Goal: Task Accomplishment & Management: Manage account settings

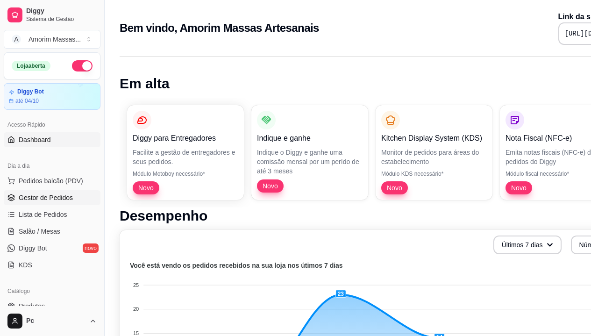
click at [38, 198] on span "Gestor de Pedidos" at bounding box center [46, 197] width 54 height 9
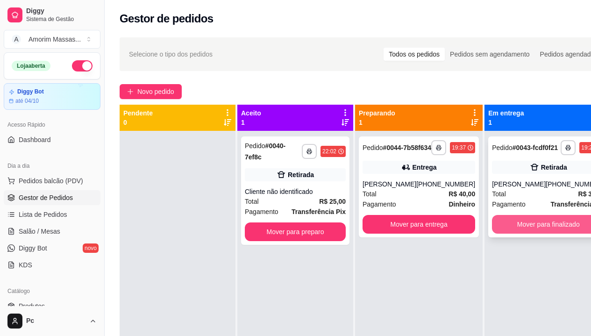
click at [543, 233] on button "Mover para finalizado" at bounding box center [548, 224] width 113 height 19
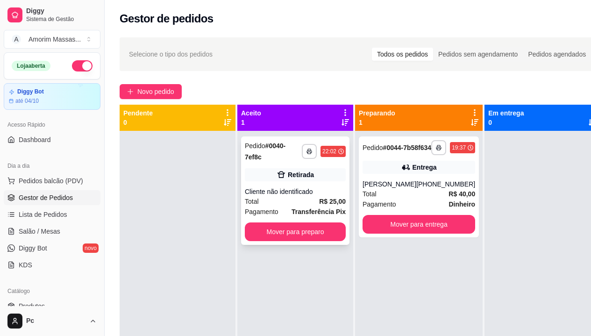
click at [294, 197] on div "Total R$ 25,00" at bounding box center [295, 201] width 101 height 10
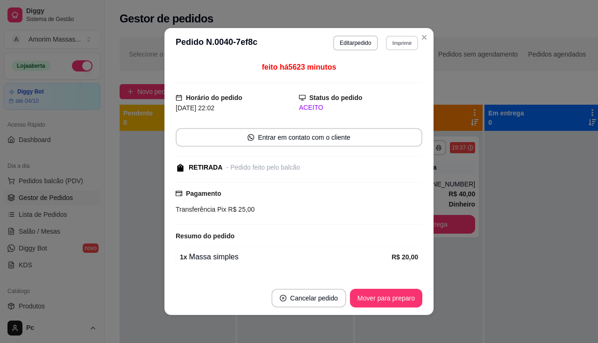
click at [396, 43] on button "Imprimir" at bounding box center [402, 42] width 32 height 14
click at [382, 78] on button "IMPRESSORA" at bounding box center [382, 75] width 68 height 15
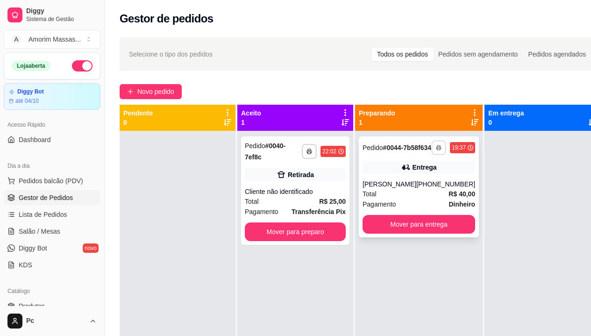
click at [436, 150] on icon "button" at bounding box center [439, 148] width 6 height 6
click at [399, 178] on button "IMPRESSORA" at bounding box center [402, 183] width 68 height 15
click at [319, 183] on div "**********" at bounding box center [295, 190] width 108 height 108
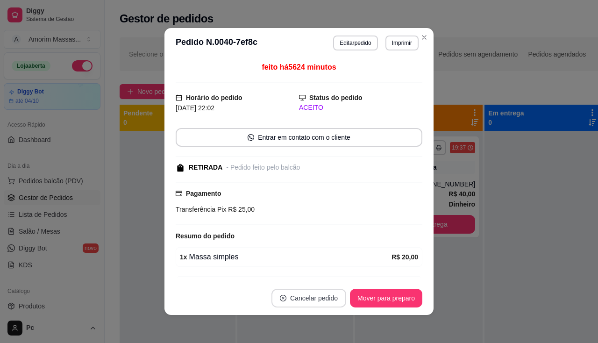
click at [303, 295] on button "Cancelar pedido" at bounding box center [308, 298] width 75 height 19
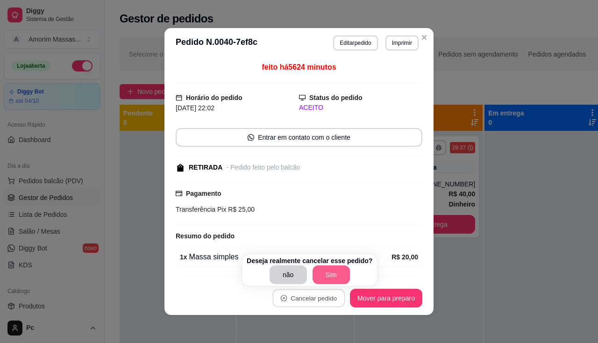
click at [336, 272] on button "Sim" at bounding box center [330, 274] width 37 height 19
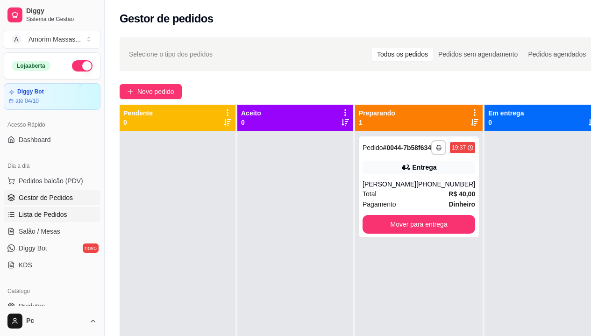
click at [45, 215] on span "Lista de Pedidos" at bounding box center [43, 214] width 49 height 9
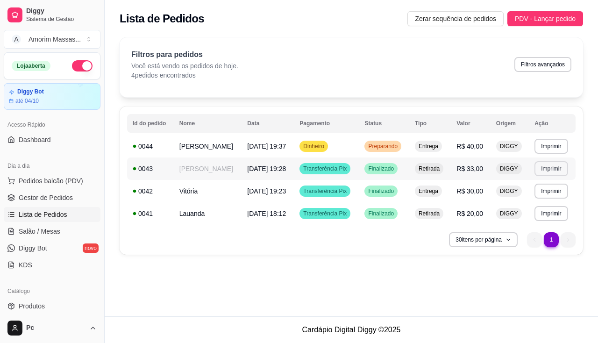
click at [545, 168] on button "Imprimir" at bounding box center [550, 168] width 33 height 15
click at [536, 195] on button "IMPRESSORA" at bounding box center [533, 201] width 65 height 14
click at [67, 195] on span "Gestor de Pedidos" at bounding box center [46, 197] width 54 height 9
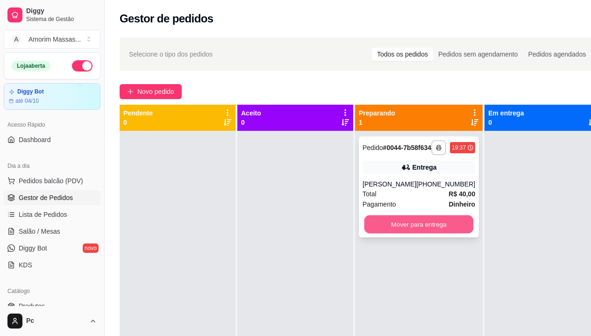
click at [422, 233] on button "Mover para entrega" at bounding box center [418, 224] width 109 height 18
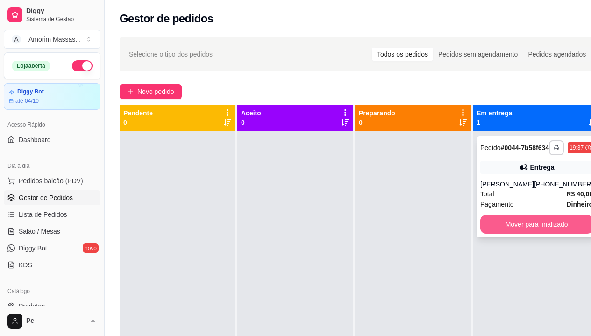
click at [505, 232] on button "Mover para finalizado" at bounding box center [536, 224] width 113 height 19
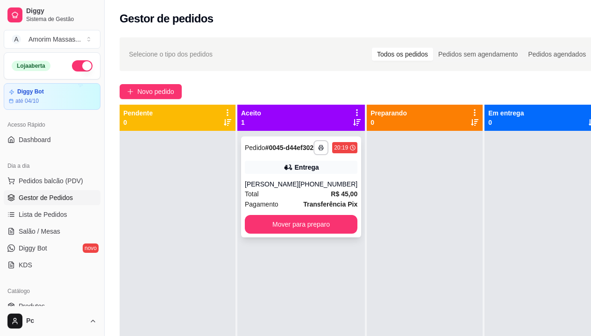
click at [283, 172] on icon at bounding box center [287, 166] width 9 height 9
click at [291, 233] on button "Mover para preparo" at bounding box center [301, 224] width 109 height 18
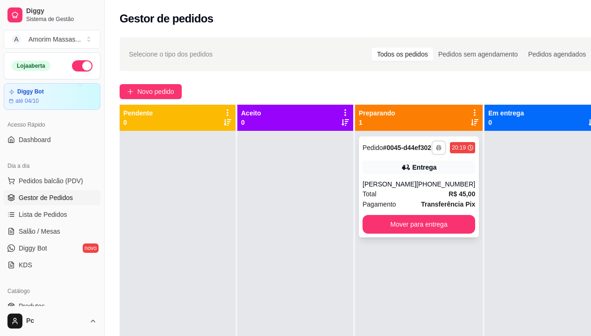
click at [431, 150] on button "button" at bounding box center [438, 147] width 14 height 14
click at [397, 181] on button "IMPRESSORA" at bounding box center [402, 183] width 68 height 15
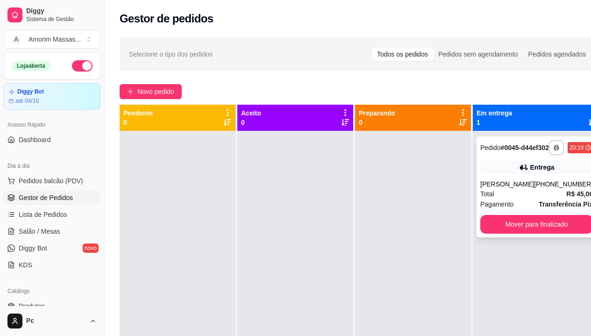
click at [578, 165] on div "**********" at bounding box center [536, 186] width 120 height 101
click at [42, 178] on span "Pedidos balcão (PDV)" at bounding box center [51, 180] width 64 height 9
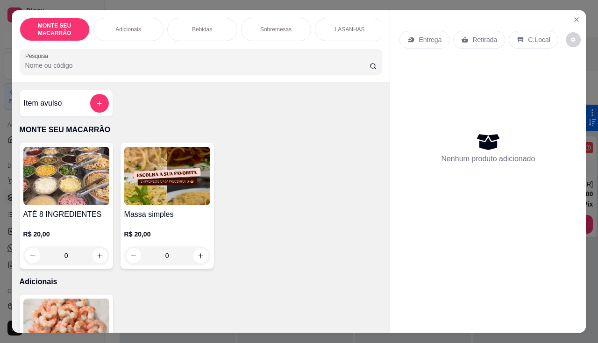
click at [137, 172] on img at bounding box center [167, 176] width 86 height 58
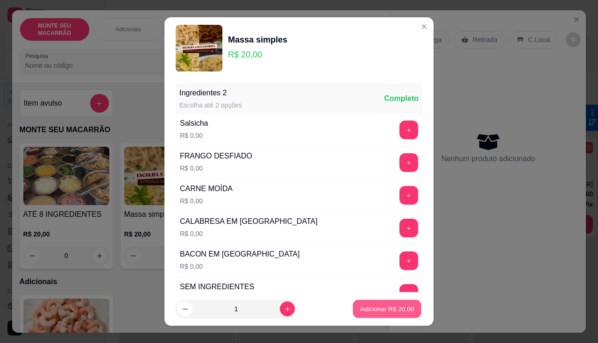
click at [386, 310] on p "Adicionar R$ 20,00" at bounding box center [387, 308] width 54 height 9
type input "1"
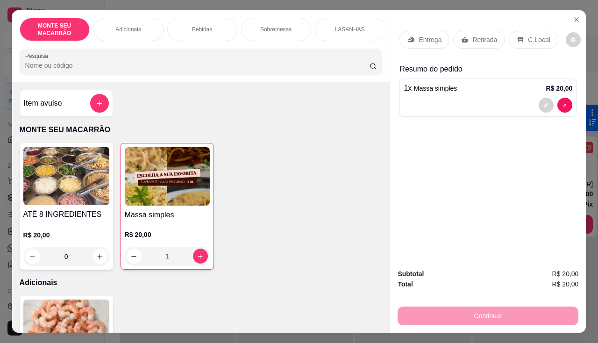
scroll to position [187, 0]
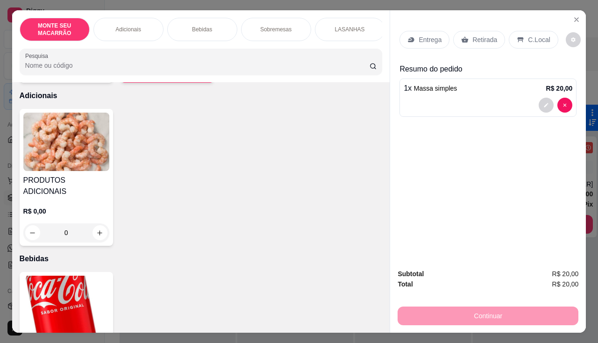
click at [59, 295] on img at bounding box center [66, 304] width 86 height 58
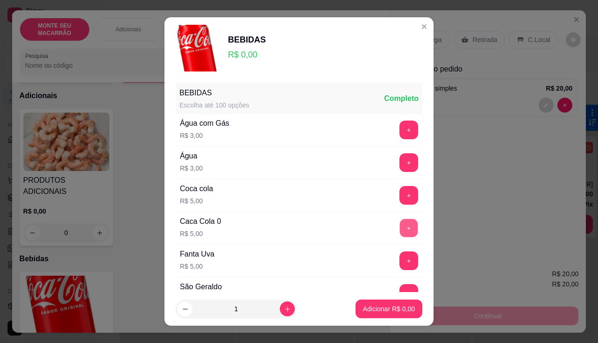
click at [400, 221] on button "+" at bounding box center [409, 228] width 18 height 18
click at [377, 311] on p "Adicionar R$ 5,00" at bounding box center [388, 308] width 50 height 9
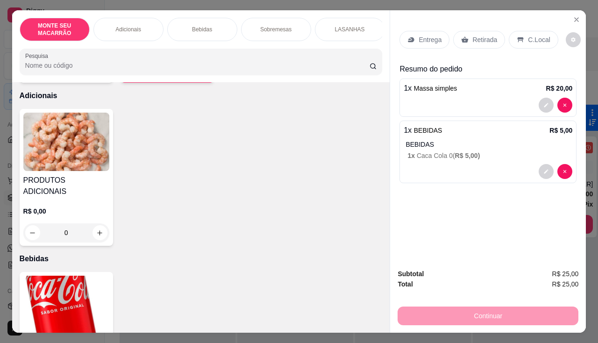
click at [530, 37] on p "C.Local" at bounding box center [539, 39] width 22 height 9
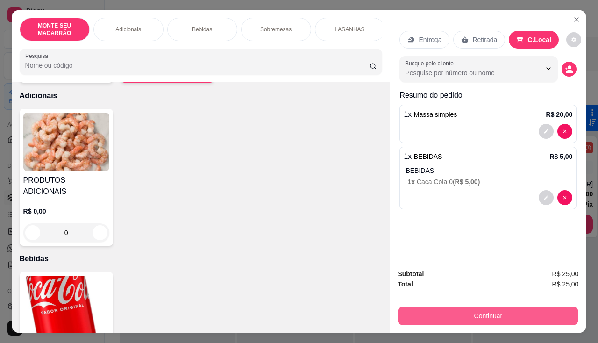
click at [530, 313] on button "Continuar" at bounding box center [487, 315] width 181 height 19
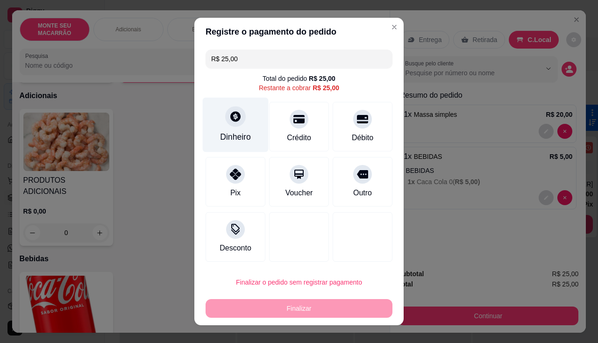
click at [232, 123] on div at bounding box center [235, 116] width 21 height 21
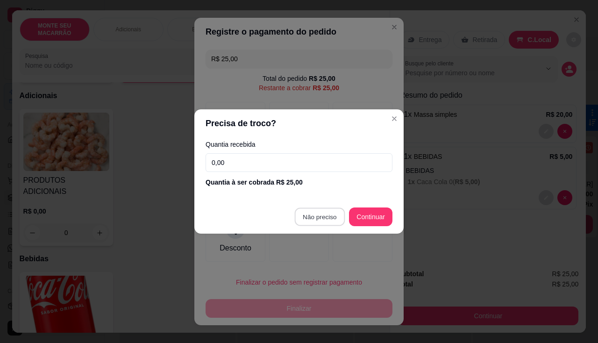
type input "R$ 0,00"
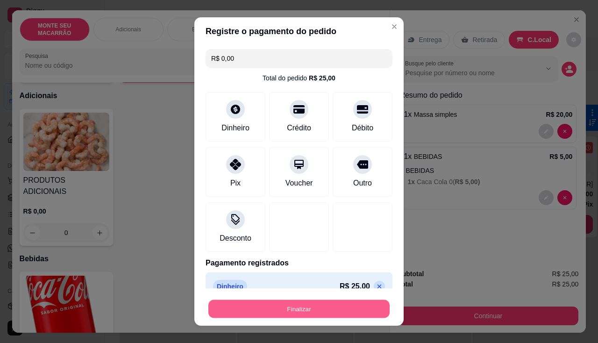
click at [311, 307] on button "Finalizar" at bounding box center [298, 309] width 181 height 18
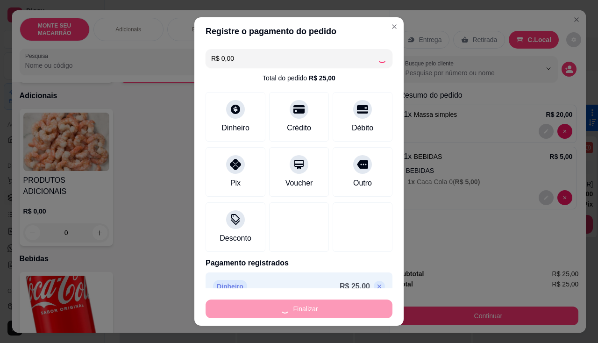
type input "0"
type input "-R$ 25,00"
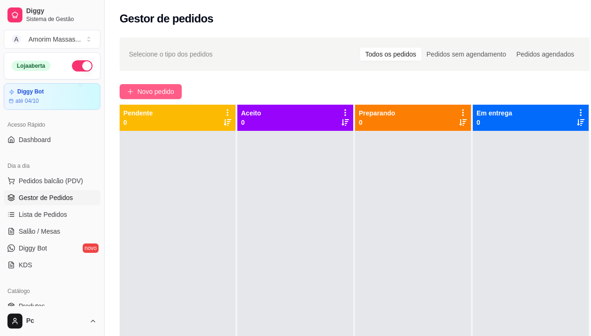
click at [147, 92] on span "Novo pedido" at bounding box center [155, 91] width 37 height 10
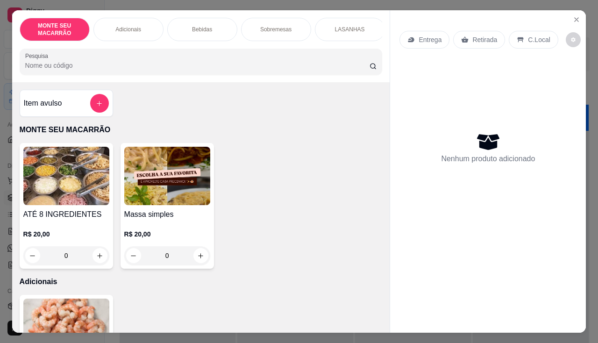
click at [172, 174] on img at bounding box center [167, 176] width 86 height 58
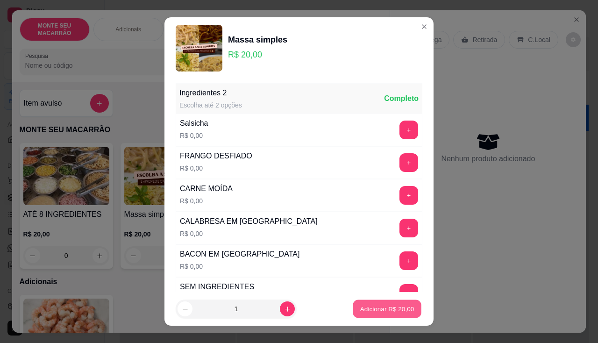
click at [360, 306] on p "Adicionar R$ 20,00" at bounding box center [387, 308] width 54 height 9
type input "1"
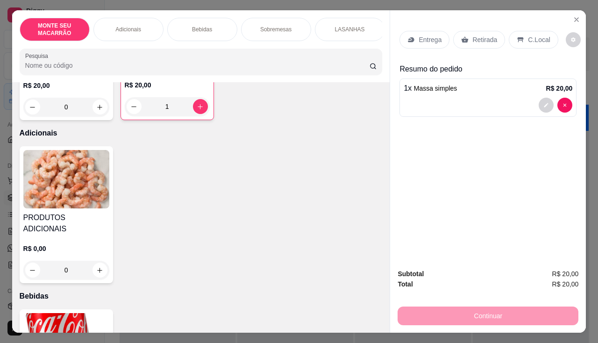
scroll to position [187, 0]
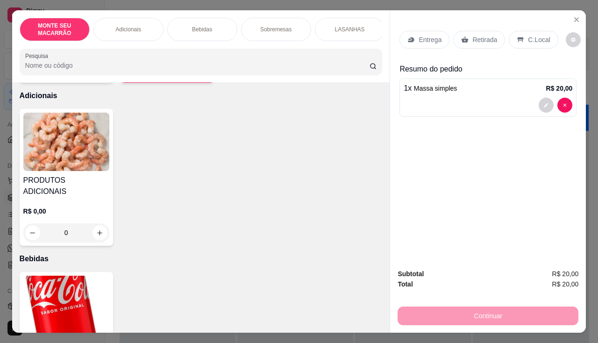
click at [63, 297] on img at bounding box center [66, 304] width 86 height 58
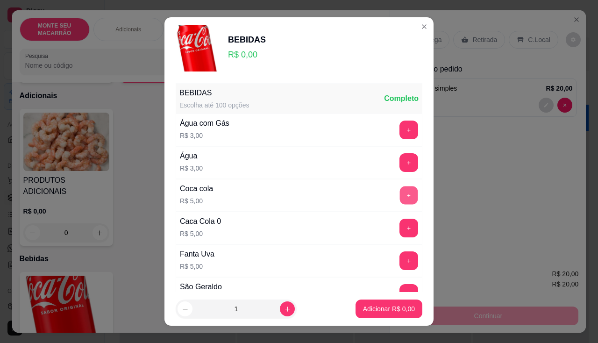
click at [400, 191] on button "+" at bounding box center [409, 195] width 18 height 18
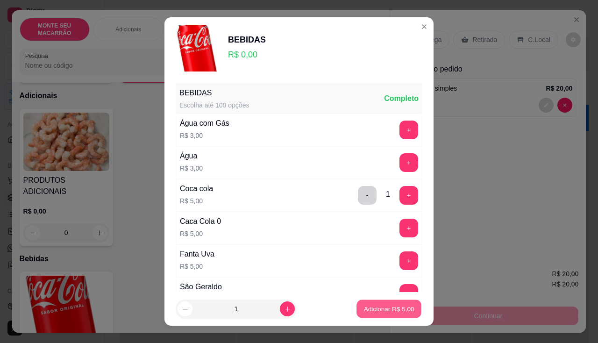
click at [368, 302] on button "Adicionar R$ 5,00" at bounding box center [388, 309] width 65 height 18
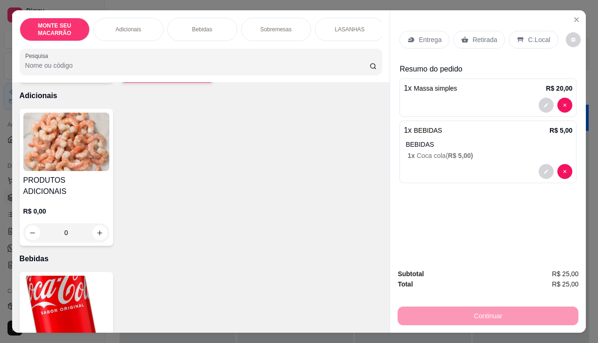
click at [519, 38] on div "C.Local" at bounding box center [532, 40] width 49 height 18
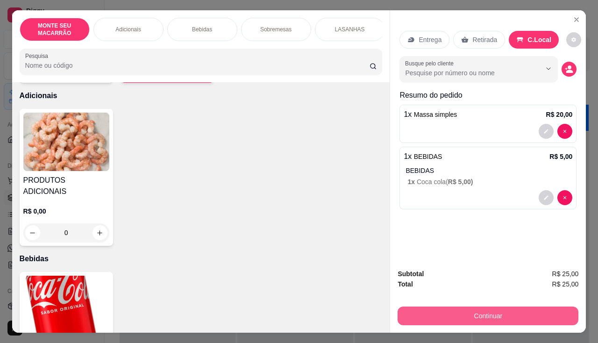
click at [471, 306] on button "Continuar" at bounding box center [487, 315] width 181 height 19
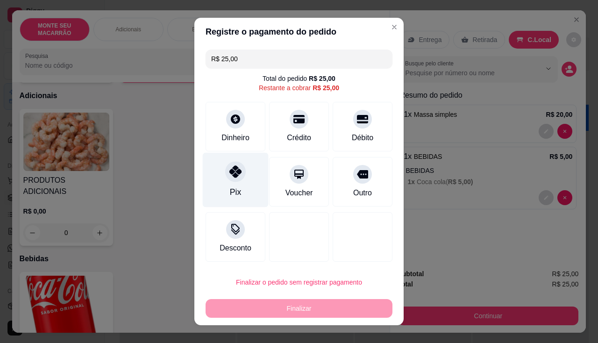
click at [237, 178] on div at bounding box center [235, 171] width 21 height 21
type input "R$ 0,00"
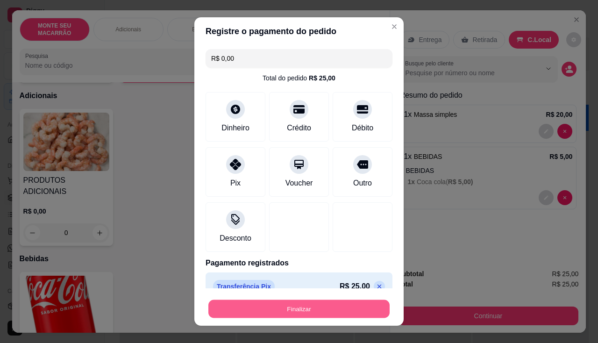
click at [281, 307] on button "Finalizar" at bounding box center [298, 309] width 181 height 18
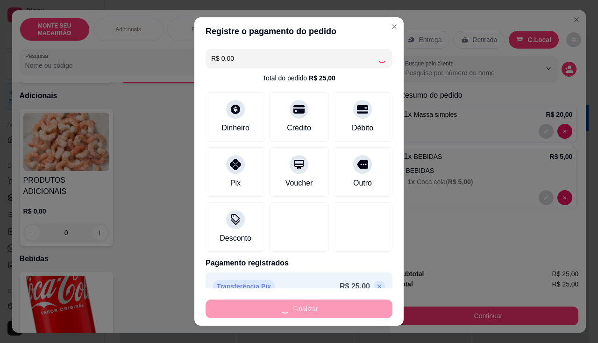
type input "0"
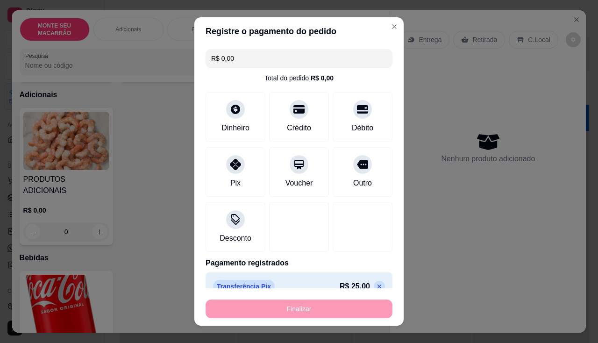
type input "-R$ 25,00"
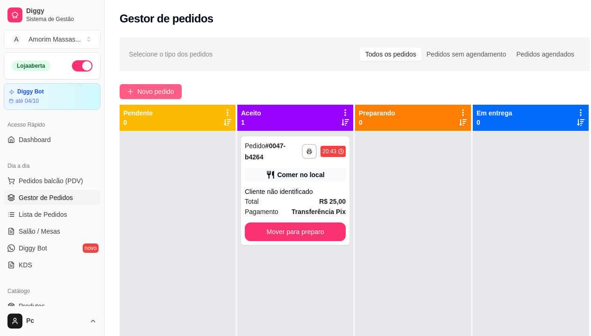
click at [141, 83] on div "**********" at bounding box center [355, 242] width 500 height 420
click at [141, 84] on button "Novo pedido" at bounding box center [151, 91] width 62 height 15
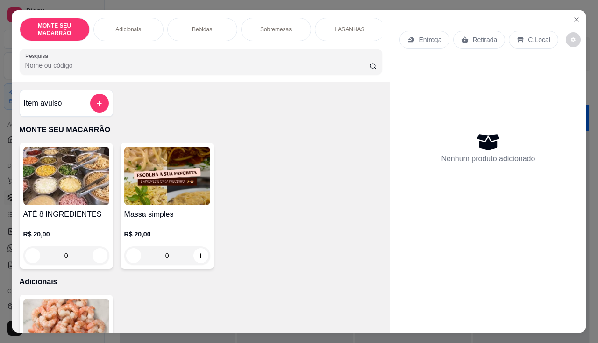
click at [175, 184] on img at bounding box center [167, 176] width 86 height 58
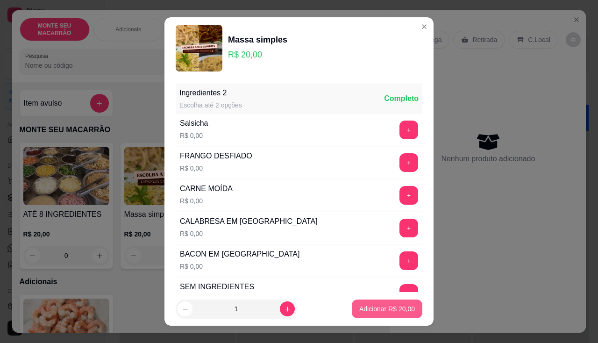
click at [381, 306] on p "Adicionar R$ 20,00" at bounding box center [387, 308] width 56 height 9
type input "1"
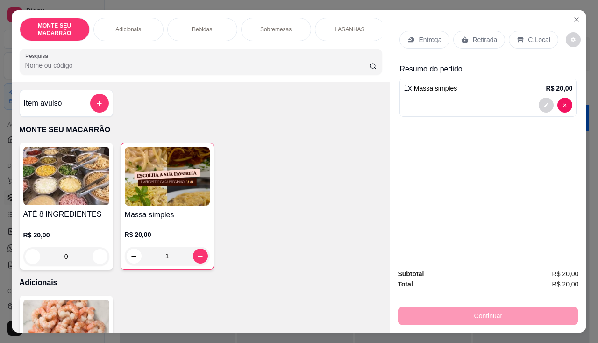
click at [146, 202] on img at bounding box center [167, 176] width 85 height 58
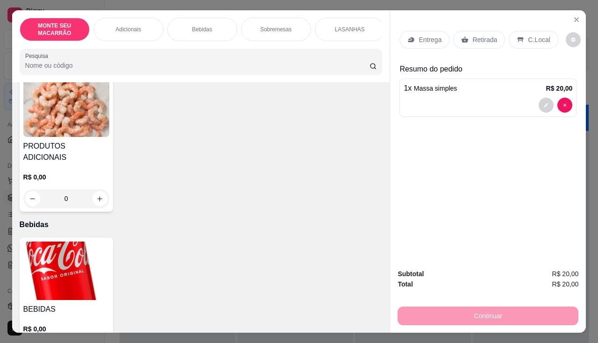
scroll to position [280, 0]
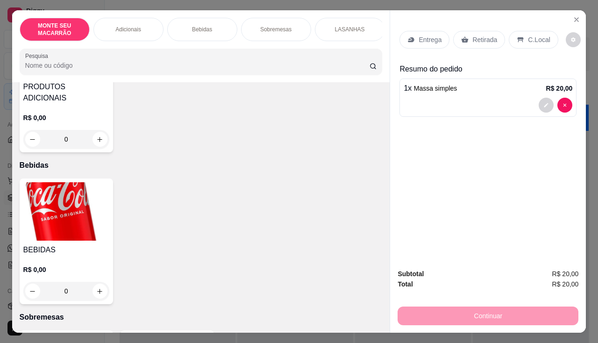
click at [52, 212] on img at bounding box center [66, 211] width 86 height 58
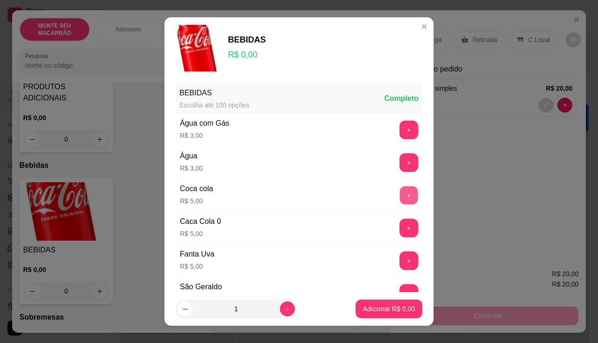
click at [400, 186] on button "+" at bounding box center [409, 195] width 18 height 18
click at [378, 314] on button "Adicionar R$ 5,00" at bounding box center [388, 308] width 67 height 19
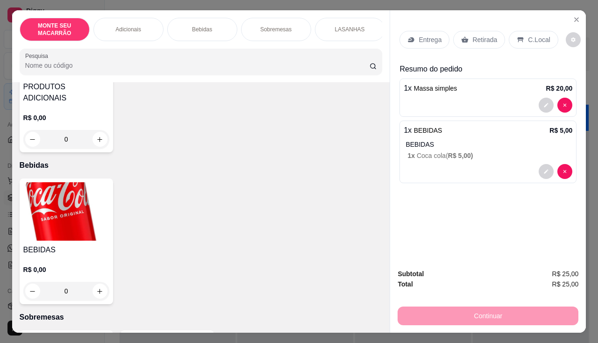
click at [537, 35] on p "C.Local" at bounding box center [539, 39] width 22 height 9
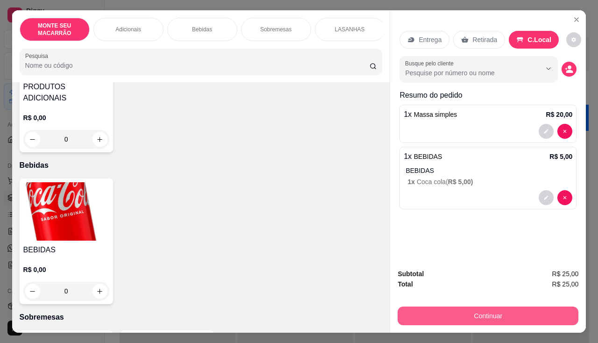
click at [467, 315] on button "Continuar" at bounding box center [487, 315] width 181 height 19
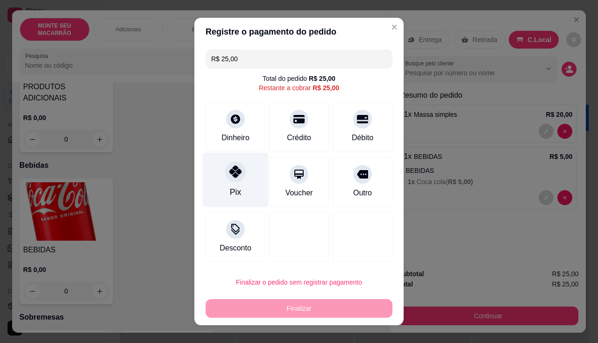
click at [229, 164] on div at bounding box center [235, 171] width 21 height 21
type input "R$ 0,00"
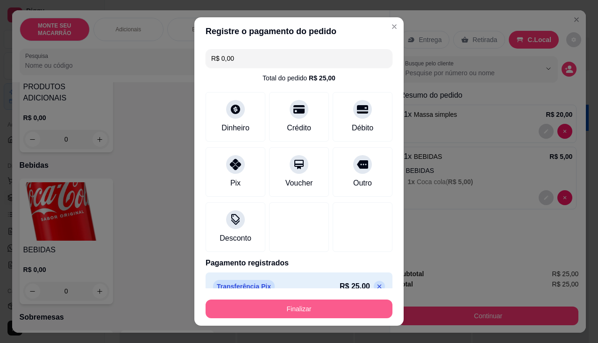
click at [280, 305] on button "Finalizar" at bounding box center [298, 308] width 187 height 19
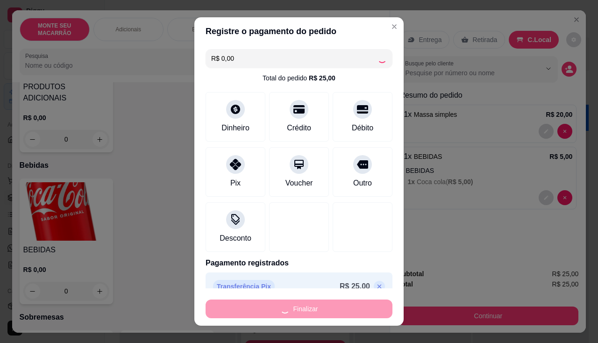
type input "0"
type input "-R$ 25,00"
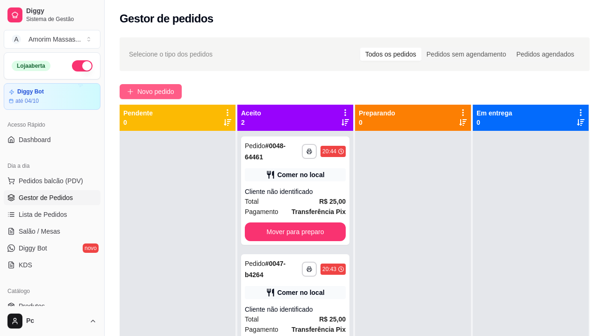
click at [135, 88] on button "Novo pedido" at bounding box center [151, 91] width 62 height 15
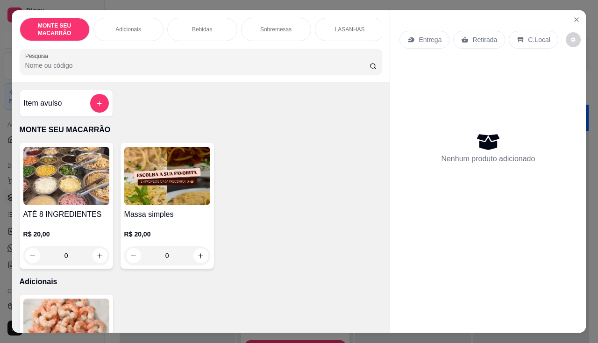
click at [168, 203] on img at bounding box center [167, 176] width 86 height 58
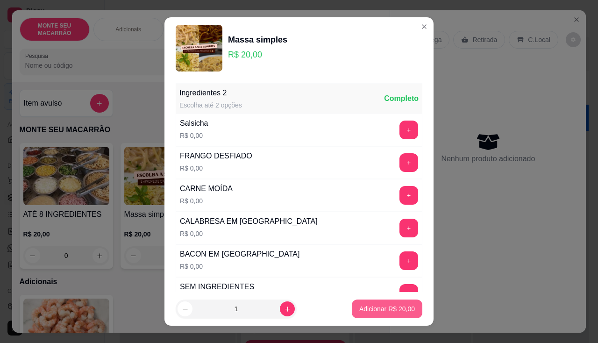
click at [382, 310] on p "Adicionar R$ 20,00" at bounding box center [387, 308] width 56 height 9
type input "1"
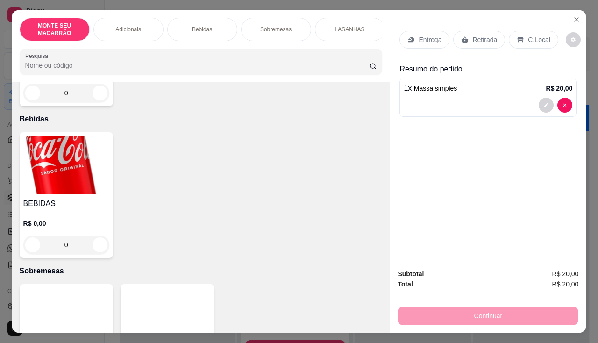
scroll to position [327, 0]
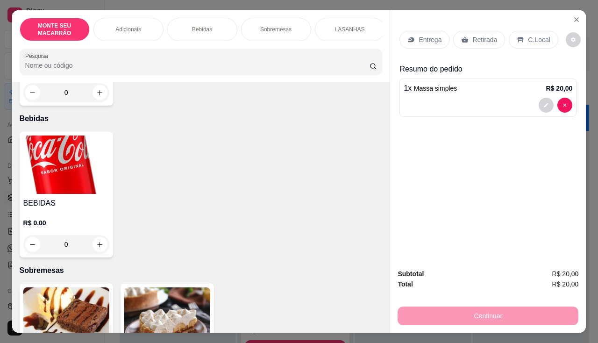
click at [71, 159] on img at bounding box center [66, 164] width 86 height 58
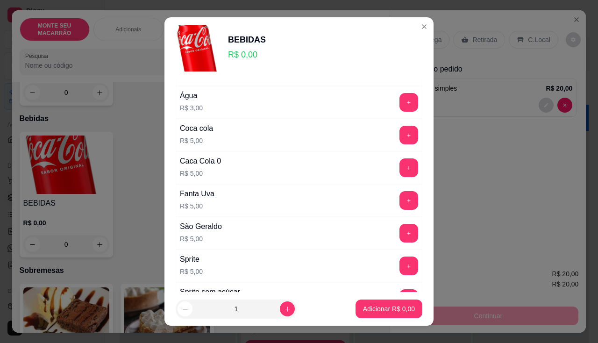
scroll to position [93, 0]
click at [399, 197] on button "+" at bounding box center [408, 199] width 19 height 19
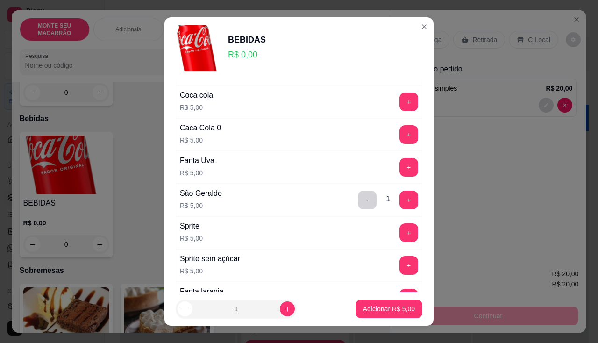
click at [381, 298] on footer "1 Adicionar R$ 5,00" at bounding box center [298, 309] width 269 height 34
click at [381, 307] on p "Adicionar R$ 5,00" at bounding box center [389, 308] width 52 height 9
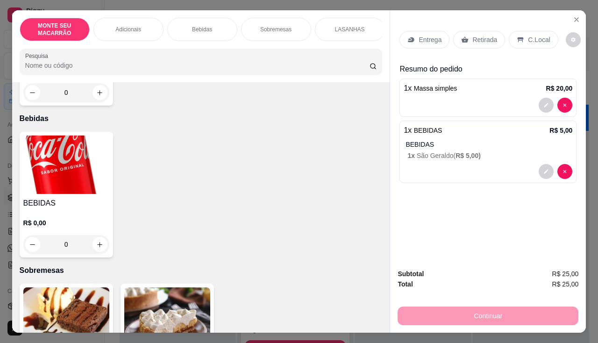
click at [543, 36] on div "C.Local" at bounding box center [532, 40] width 49 height 18
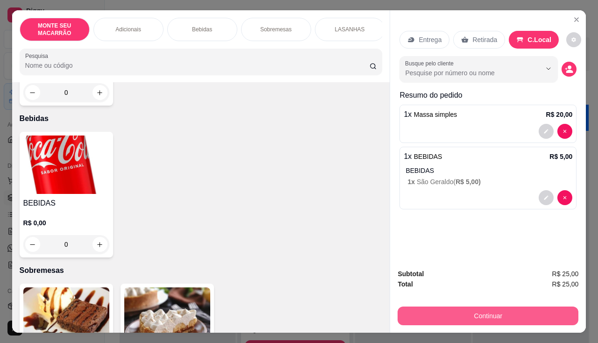
click at [496, 313] on button "Continuar" at bounding box center [487, 315] width 181 height 19
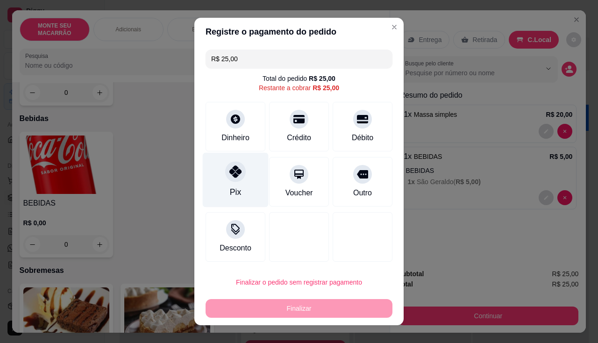
click at [233, 167] on icon at bounding box center [235, 171] width 12 height 12
type input "R$ 0,00"
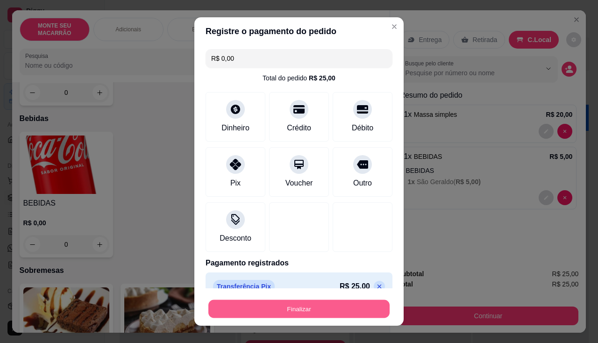
click at [263, 308] on button "Finalizar" at bounding box center [298, 309] width 181 height 18
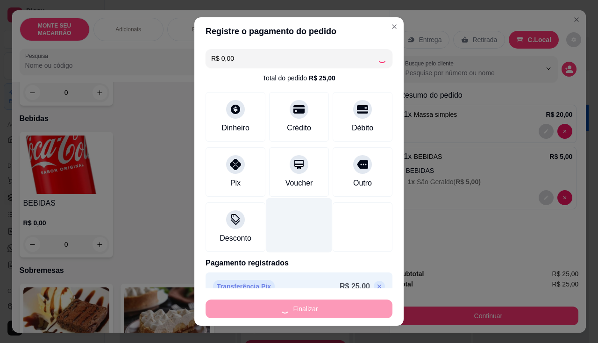
type input "0"
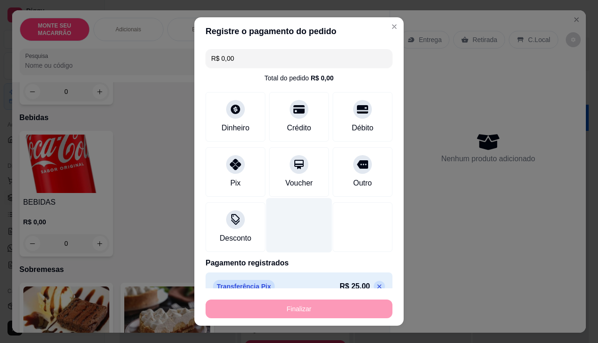
type input "-R$ 25,00"
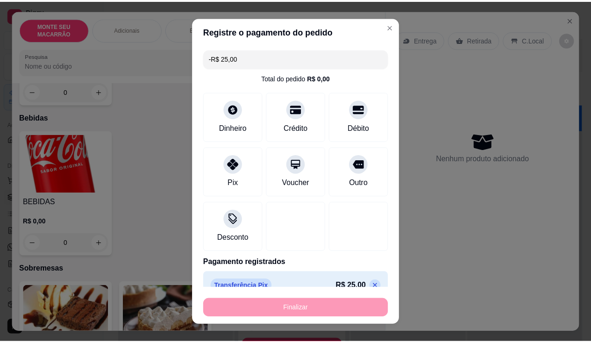
scroll to position [326, 0]
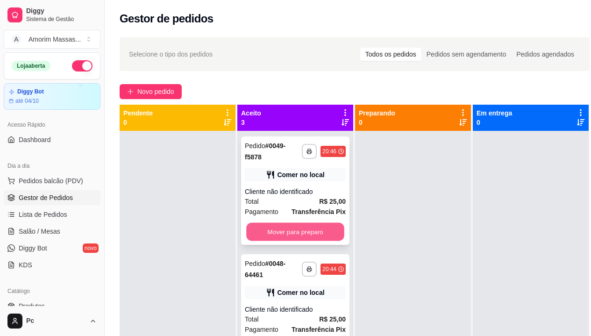
click at [291, 233] on button "Mover para preparo" at bounding box center [295, 232] width 98 height 18
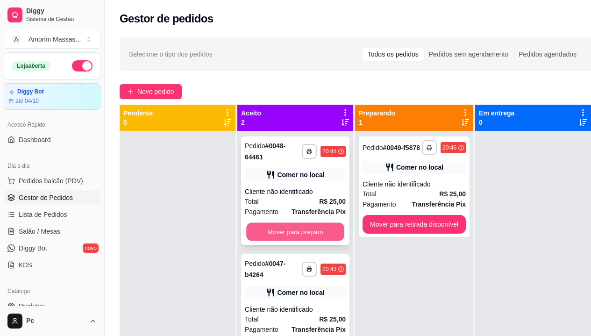
click at [322, 231] on button "Mover para preparo" at bounding box center [295, 232] width 98 height 18
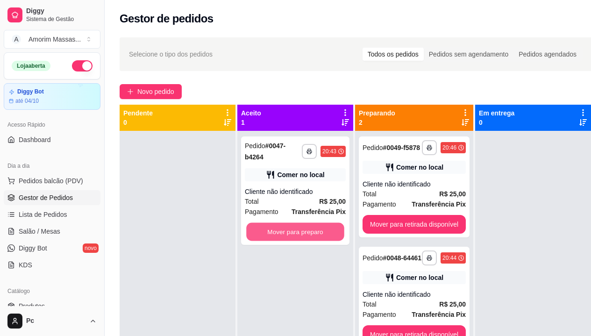
click at [322, 231] on button "Mover para preparo" at bounding box center [295, 232] width 98 height 18
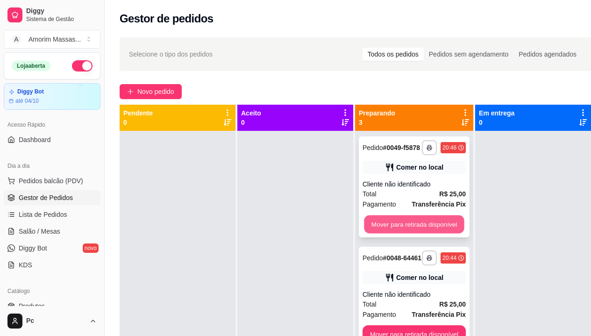
click at [383, 226] on button "Mover para retirada disponível" at bounding box center [414, 224] width 100 height 18
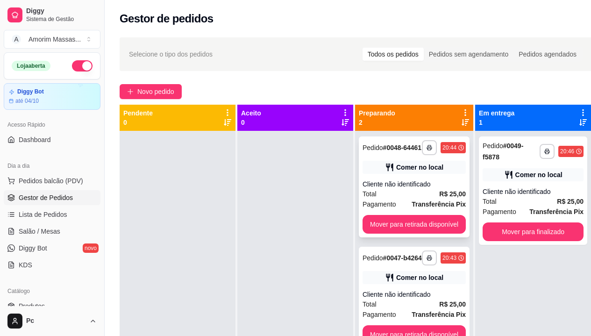
click at [419, 221] on div "**********" at bounding box center [414, 186] width 111 height 101
click at [415, 233] on button "Mover para retirada disponível" at bounding box center [413, 224] width 103 height 19
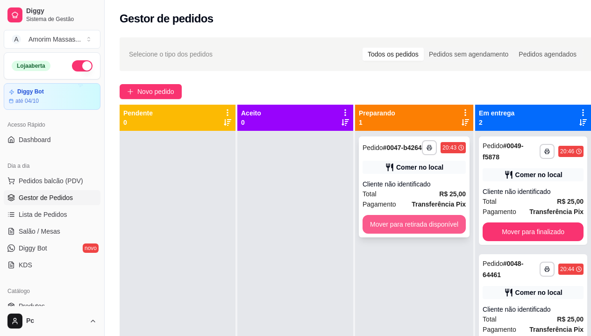
click at [416, 232] on button "Mover para retirada disponível" at bounding box center [413, 224] width 103 height 19
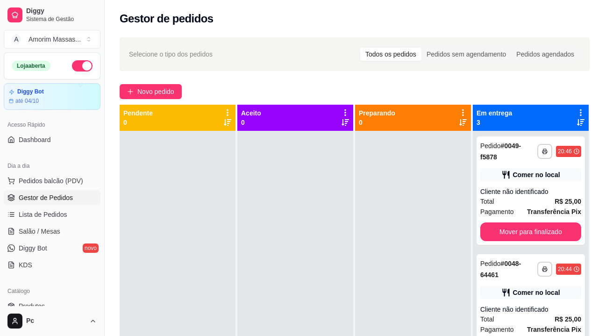
click at [416, 232] on div at bounding box center [413, 299] width 116 height 336
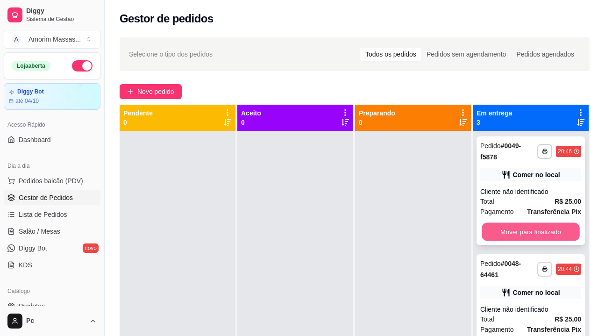
click at [501, 233] on button "Mover para finalizado" at bounding box center [530, 232] width 98 height 18
click at [504, 233] on button "Mover para finalizado" at bounding box center [530, 231] width 101 height 19
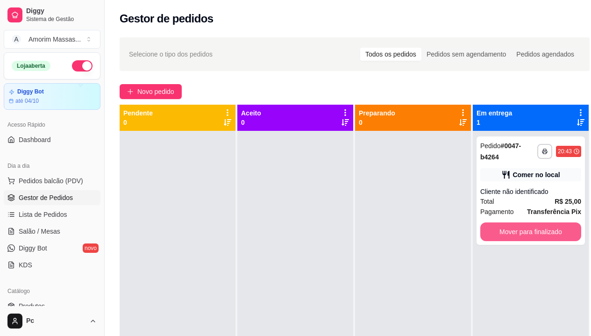
click at [504, 233] on button "Mover para finalizado" at bounding box center [530, 231] width 101 height 19
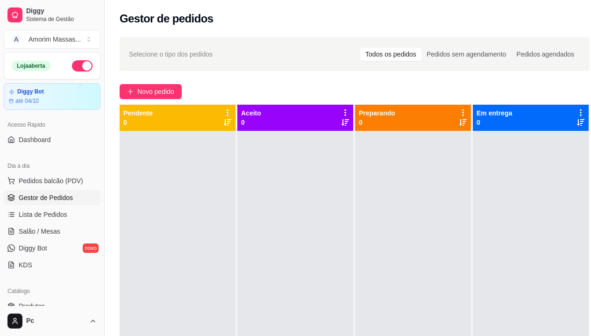
click at [504, 233] on div at bounding box center [531, 299] width 116 height 336
click at [61, 197] on span "Gestor de Pedidos" at bounding box center [46, 197] width 54 height 9
click at [35, 212] on span "Lista de Pedidos" at bounding box center [43, 214] width 49 height 9
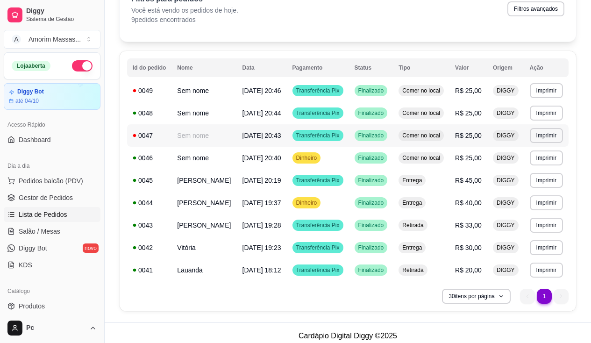
scroll to position [95, 0]
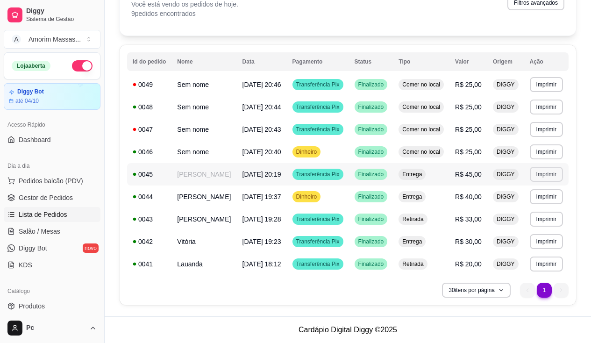
click at [543, 167] on button "Imprimir" at bounding box center [545, 174] width 33 height 15
click at [515, 216] on button "IMPRESSORA" at bounding box center [529, 223] width 65 height 14
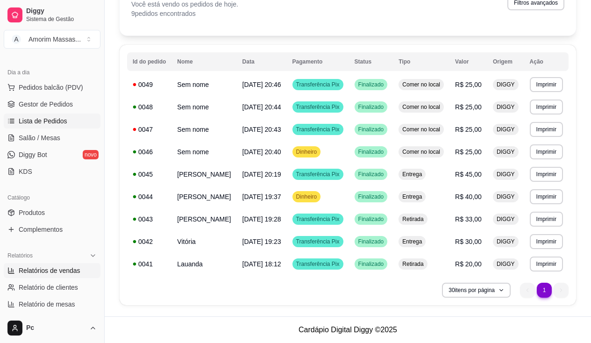
click at [65, 269] on span "Relatórios de vendas" at bounding box center [50, 270] width 62 height 9
select select "ALL"
select select "0"
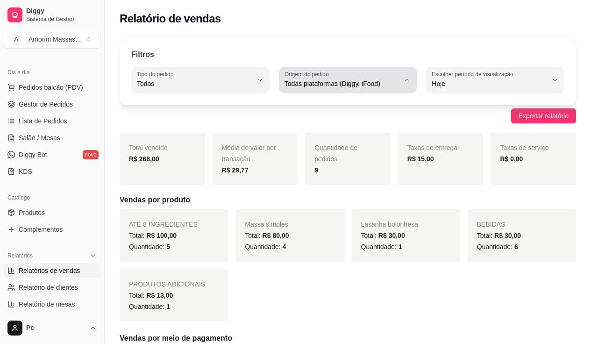
click at [355, 82] on span "Todas plataformas (Diggy, iFood)" at bounding box center [342, 83] width 116 height 9
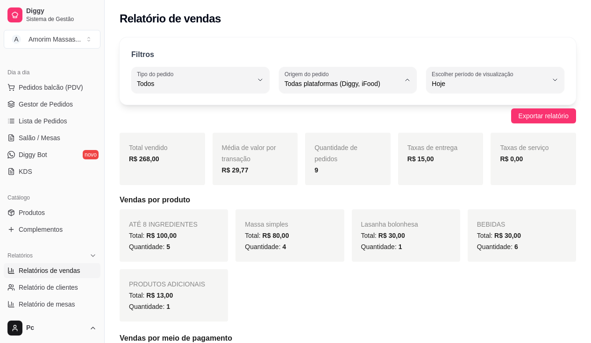
click at [314, 118] on span "Diggy" at bounding box center [343, 121] width 109 height 9
type input "DIGGY"
select select "DIGGY"
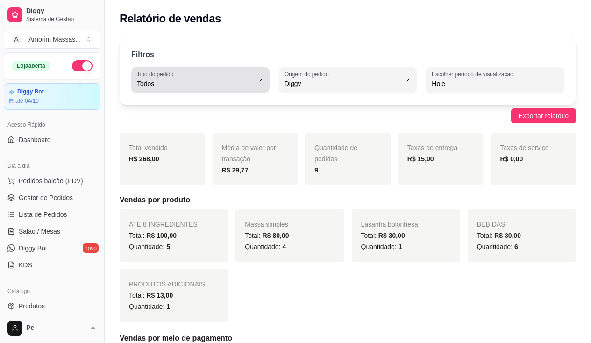
click at [169, 80] on span "Todos" at bounding box center [195, 83] width 116 height 9
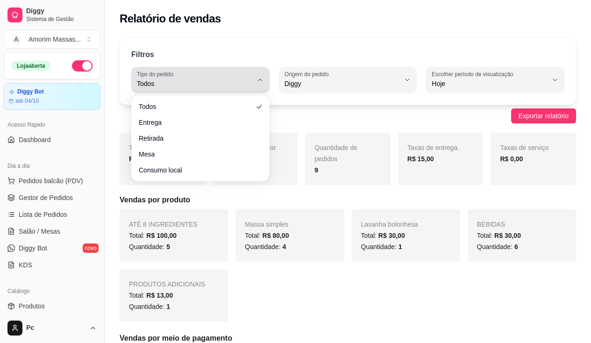
click at [169, 80] on span "Todos" at bounding box center [195, 83] width 116 height 9
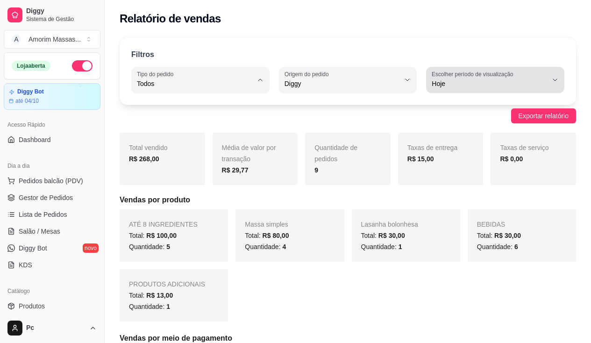
click at [467, 78] on div "Hoje" at bounding box center [489, 80] width 116 height 19
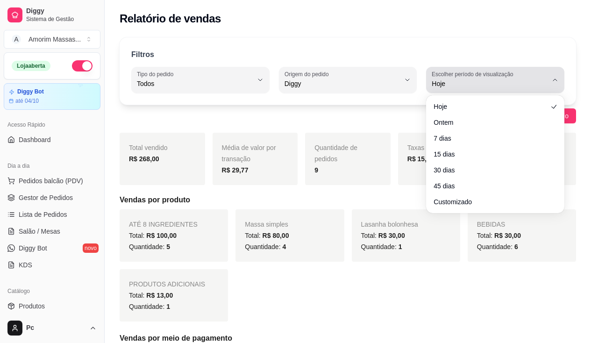
click at [467, 78] on div "Hoje" at bounding box center [489, 80] width 116 height 19
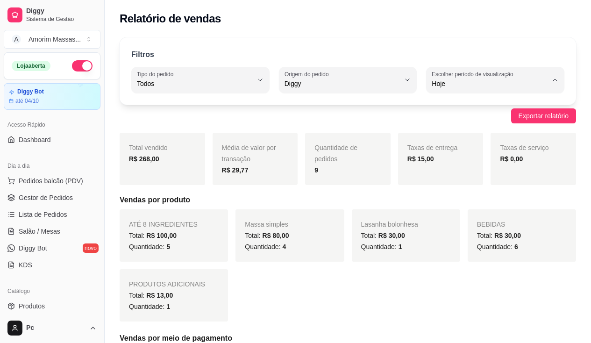
click at [546, 118] on span "Exportar relatório" at bounding box center [543, 116] width 50 height 10
click at [40, 137] on span "Dashboard" at bounding box center [35, 139] width 32 height 9
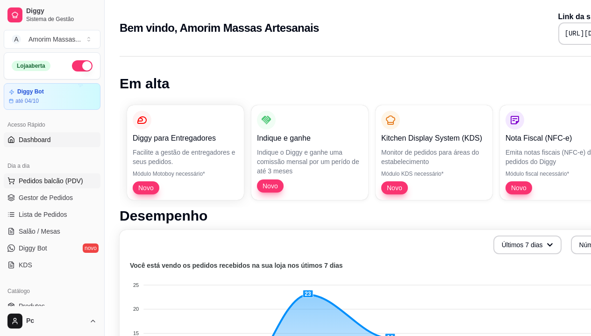
click at [38, 181] on span "Pedidos balcão (PDV)" at bounding box center [51, 180] width 64 height 9
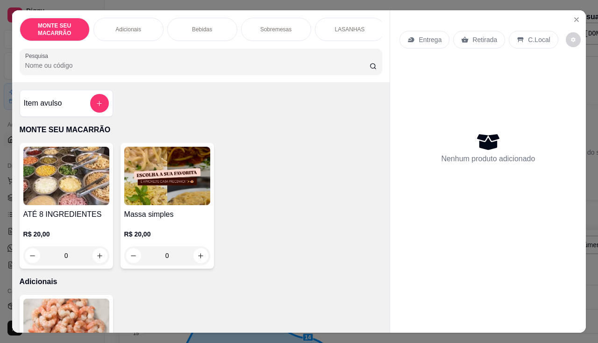
click at [429, 181] on div "Nenhum produto adicionado" at bounding box center [487, 147] width 177 height 183
click at [176, 179] on img at bounding box center [167, 176] width 86 height 58
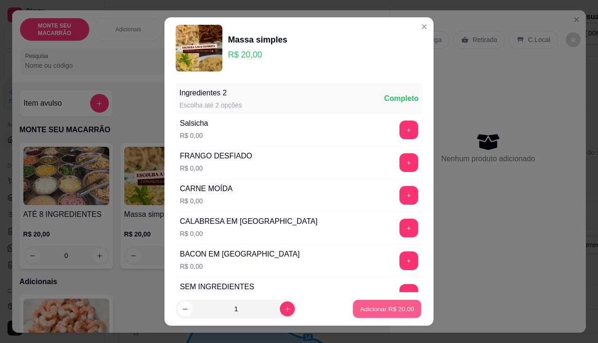
click at [362, 303] on button "Adicionar R$ 20,00" at bounding box center [387, 309] width 69 height 18
type input "1"
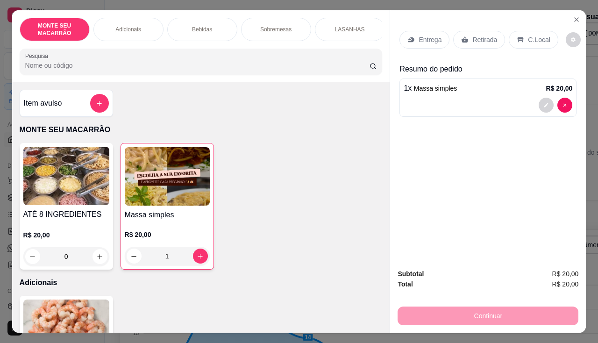
click at [418, 39] on p "Entrega" at bounding box center [429, 39] width 23 height 9
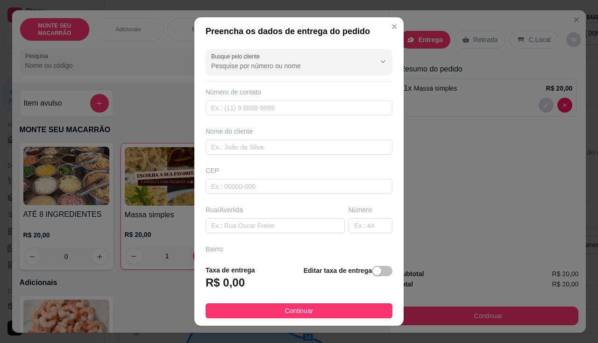
click at [236, 246] on div "Bairro" at bounding box center [298, 248] width 187 height 9
click at [233, 264] on footer "Taxa de entrega R$ 0,00 Editar taxa de entrega Continuar" at bounding box center [298, 291] width 209 height 68
click at [373, 272] on span "button" at bounding box center [382, 271] width 21 height 10
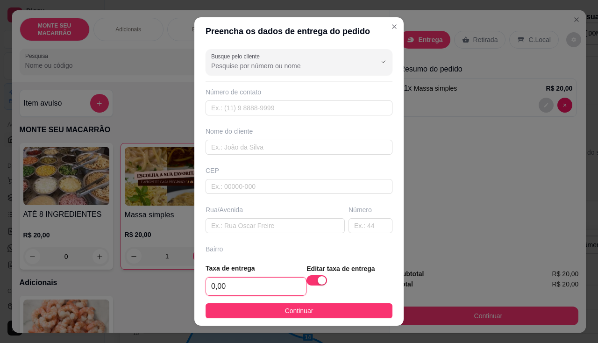
click at [226, 289] on input "0,00" at bounding box center [256, 286] width 100 height 18
type input "5,00"
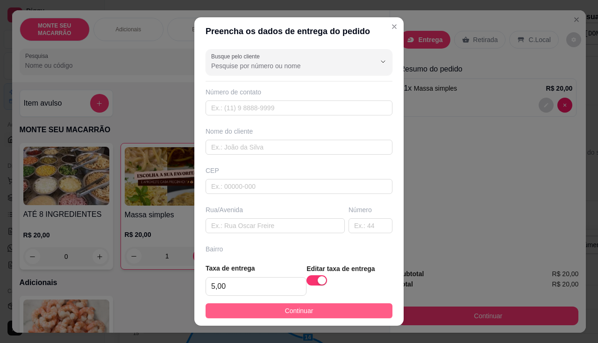
click at [249, 311] on button "Continuar" at bounding box center [298, 310] width 187 height 15
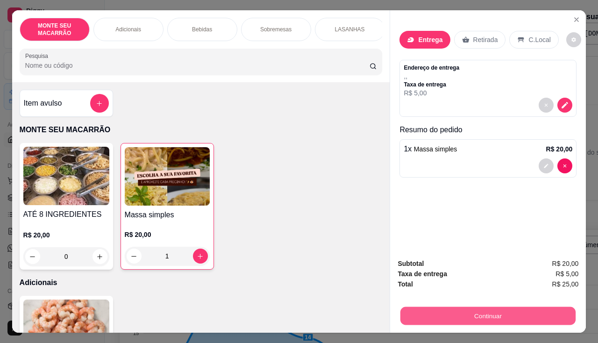
click at [501, 310] on button "Continuar" at bounding box center [487, 316] width 175 height 18
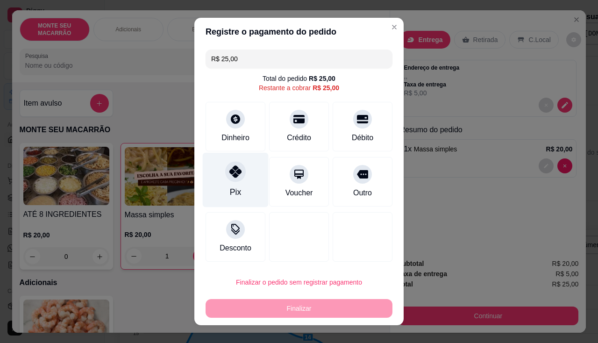
click at [234, 172] on icon at bounding box center [235, 171] width 12 height 12
type input "R$ 0,00"
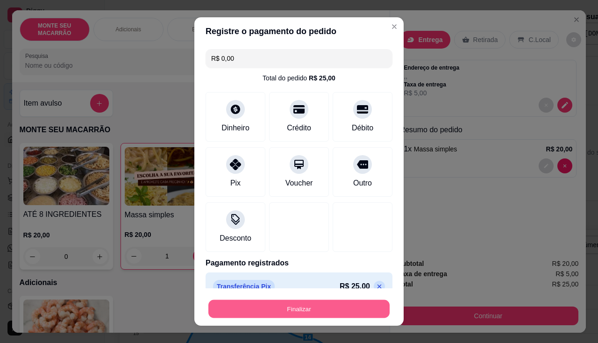
click at [303, 307] on button "Finalizar" at bounding box center [298, 309] width 181 height 18
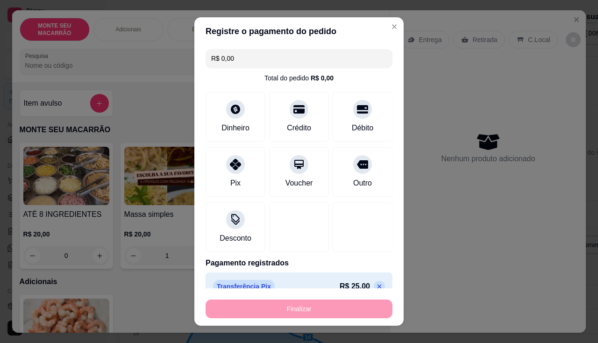
type input "0"
type input "-R$ 25,00"
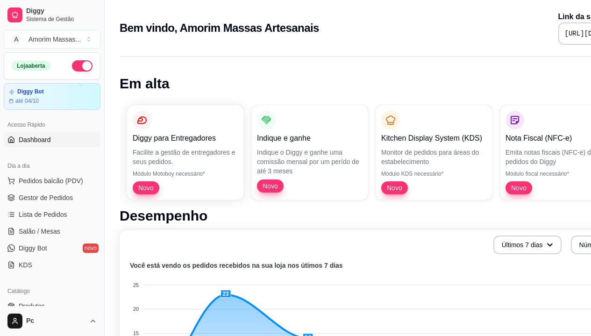
drag, startPoint x: 298, startPoint y: 300, endPoint x: 310, endPoint y: 180, distance: 120.5
click at [296, 262] on icon "Você está vendo os pedidos recebidos na sua loja nos útimos 7 dias 25 25 20 20 …" at bounding box center [388, 341] width 527 height 163
click at [48, 178] on span "Pedidos balcão (PDV)" at bounding box center [51, 180] width 64 height 9
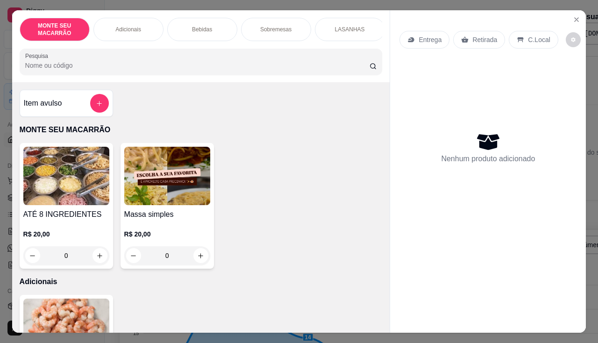
click at [193, 172] on img at bounding box center [167, 176] width 86 height 58
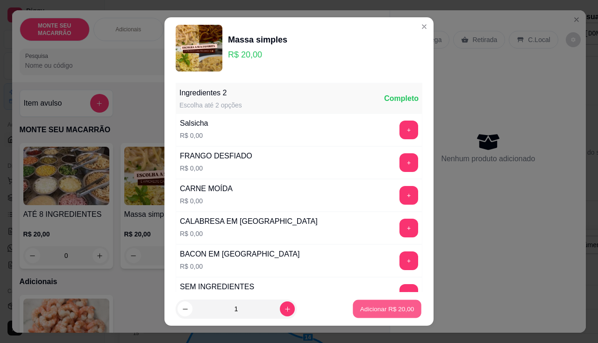
click at [361, 310] on p "Adicionar R$ 20,00" at bounding box center [387, 308] width 54 height 9
type input "1"
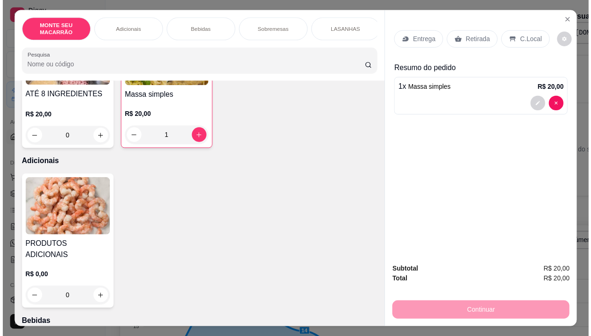
scroll to position [187, 0]
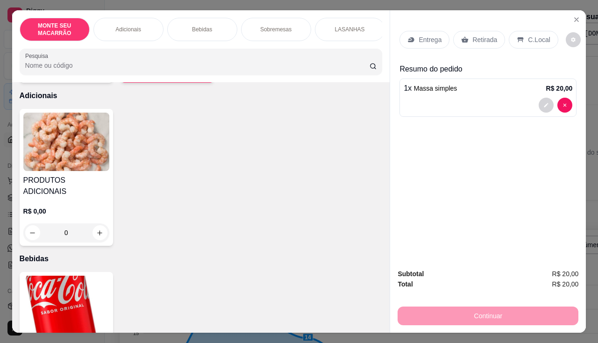
click at [63, 283] on img at bounding box center [66, 304] width 86 height 58
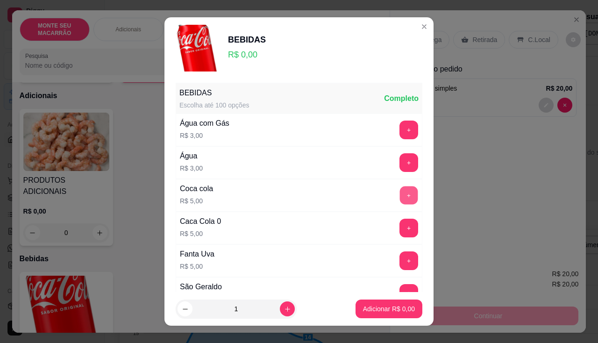
click at [400, 202] on button "+" at bounding box center [409, 195] width 18 height 18
click at [391, 303] on button "Adicionar R$ 5,00" at bounding box center [388, 308] width 67 height 19
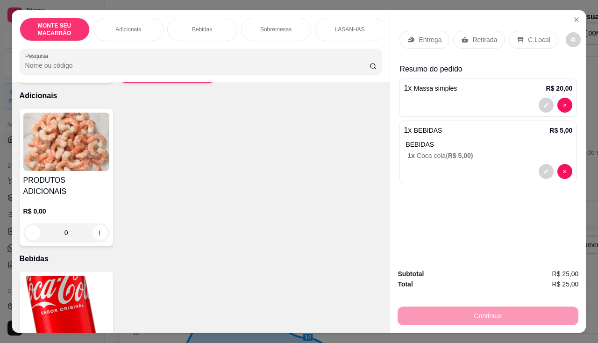
click at [419, 31] on div "Entrega" at bounding box center [424, 40] width 50 height 18
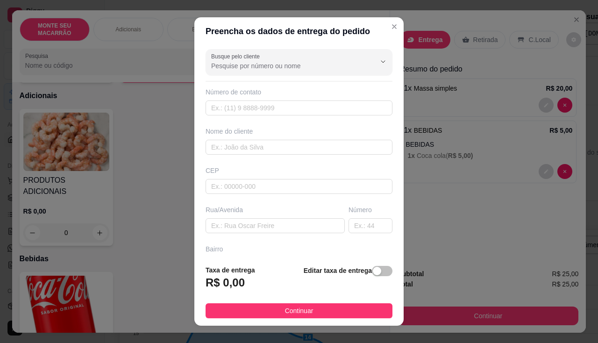
click at [380, 266] on div "Editar taxa de entrega" at bounding box center [347, 280] width 89 height 31
click at [373, 269] on span "button" at bounding box center [382, 271] width 21 height 10
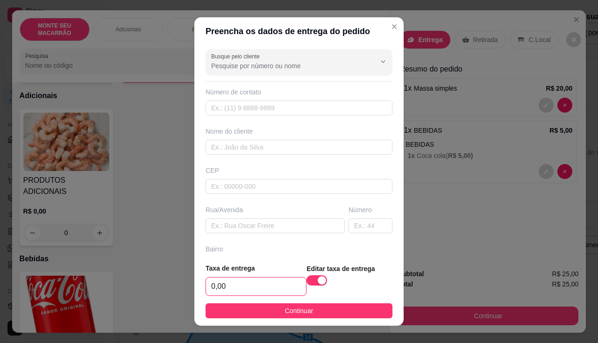
click at [229, 282] on input "0,00" at bounding box center [256, 286] width 100 height 18
type input "10,00"
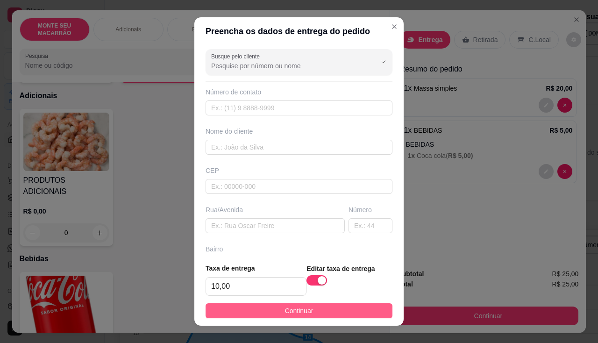
click at [270, 307] on button "Continuar" at bounding box center [298, 310] width 187 height 15
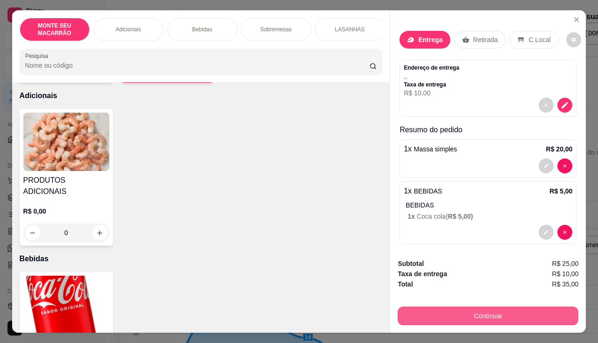
click at [475, 306] on button "Continuar" at bounding box center [487, 315] width 181 height 19
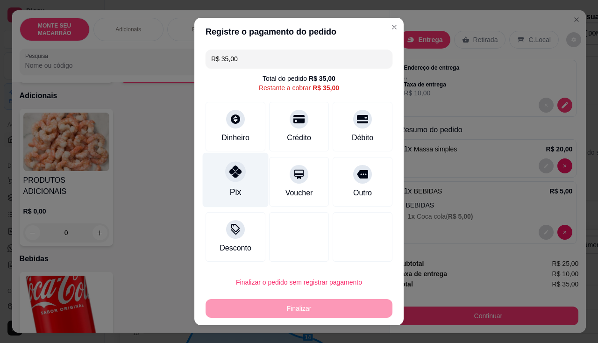
click at [235, 176] on icon at bounding box center [235, 171] width 12 height 12
type input "R$ 0,00"
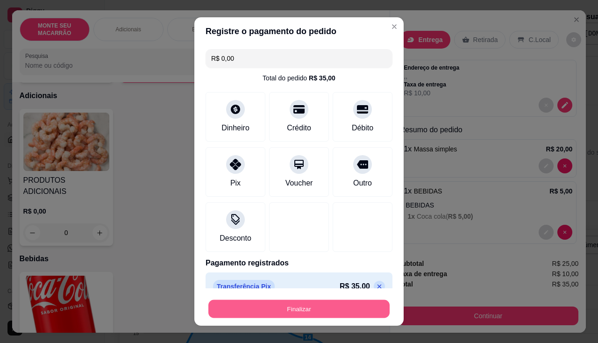
click at [289, 310] on button "Finalizar" at bounding box center [298, 309] width 181 height 18
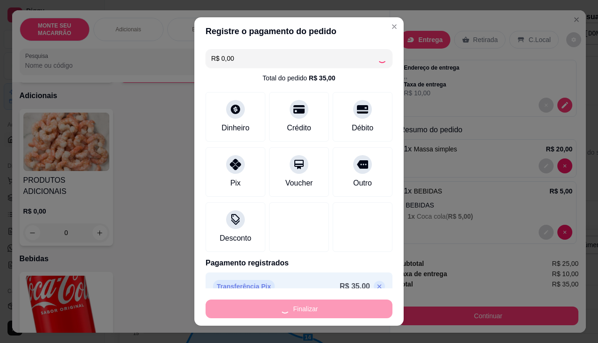
type input "0"
type input "-R$ 35,00"
